Goal: Register for event/course

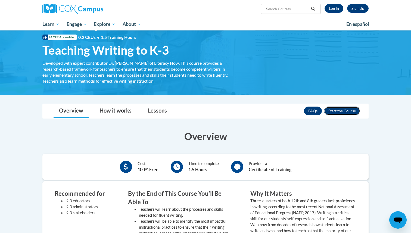
click at [341, 110] on button "Enroll" at bounding box center [342, 111] width 36 height 9
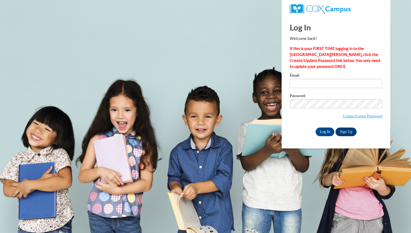
click at [312, 89] on div "Email" at bounding box center [336, 82] width 92 height 19
click at [312, 85] on input "Email" at bounding box center [336, 83] width 92 height 9
click at [307, 82] on input "Email" at bounding box center [336, 83] width 92 height 9
type input "[EMAIL_ADDRESS][DOMAIN_NAME]"
click at [324, 133] on input "Log In" at bounding box center [325, 132] width 19 height 9
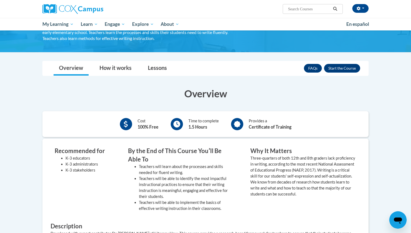
scroll to position [51, 0]
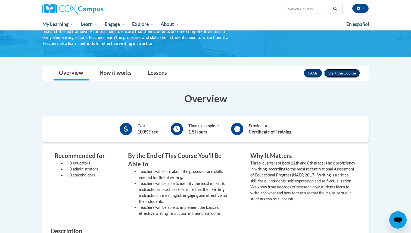
click at [333, 75] on button "Enroll" at bounding box center [342, 73] width 36 height 9
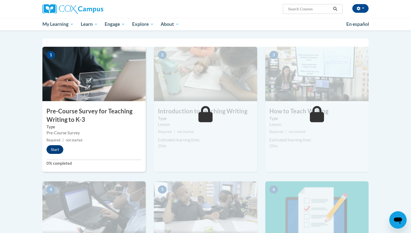
scroll to position [103, 0]
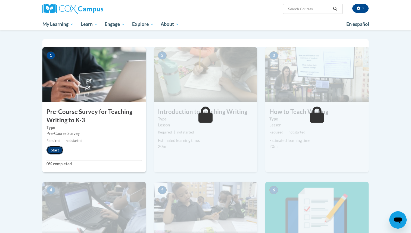
click at [57, 152] on button "Start" at bounding box center [55, 150] width 17 height 9
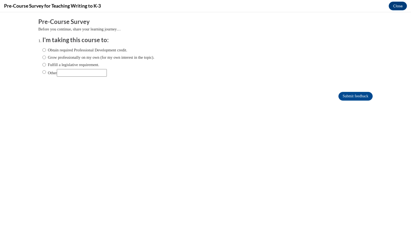
scroll to position [0, 0]
click at [93, 73] on input "Other" at bounding box center [82, 73] width 50 height 8
click at [90, 64] on label "Fulfill a legislative requirement." at bounding box center [70, 65] width 57 height 6
click at [46, 64] on input "Fulfill a legislative requirement." at bounding box center [44, 65] width 4 height 6
radio input "true"
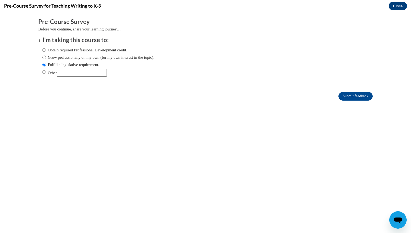
click at [92, 50] on label "Obtain required Professional Development credit." at bounding box center [84, 50] width 85 height 6
click at [46, 50] on input "Obtain required Professional Development credit." at bounding box center [44, 50] width 4 height 6
radio input "true"
click at [93, 58] on label "Grow professionally on my own (for my own interest in the topic)." at bounding box center [98, 57] width 112 height 6
click at [46, 58] on input "Grow professionally on my own (for my own interest in the topic)." at bounding box center [44, 57] width 4 height 6
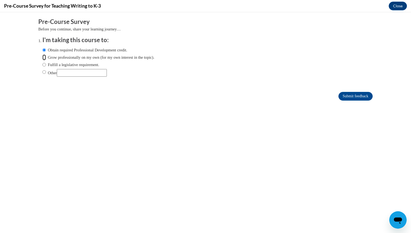
radio input "true"
click at [96, 65] on label "Fulfill a legislative requirement." at bounding box center [70, 65] width 57 height 6
click at [46, 65] on input "Fulfill a legislative requirement." at bounding box center [44, 65] width 4 height 6
radio input "true"
click at [339, 94] on input "Submit feedback" at bounding box center [356, 96] width 34 height 9
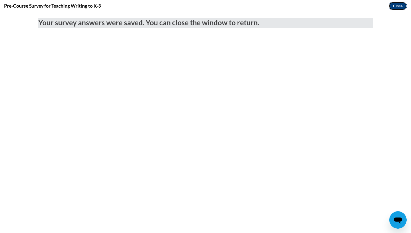
click at [396, 8] on button "Close" at bounding box center [398, 6] width 18 height 9
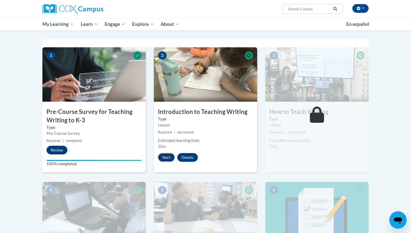
click at [171, 157] on button "Start" at bounding box center [166, 157] width 17 height 9
